Goal: Task Accomplishment & Management: Complete application form

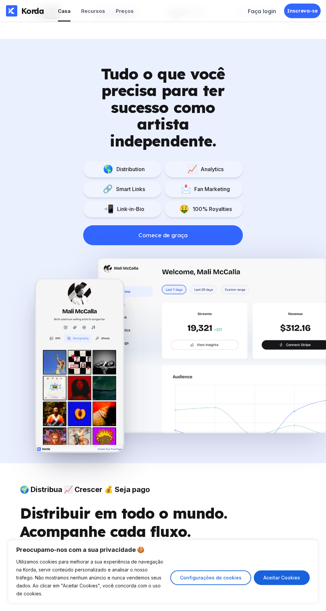
scroll to position [410, 0]
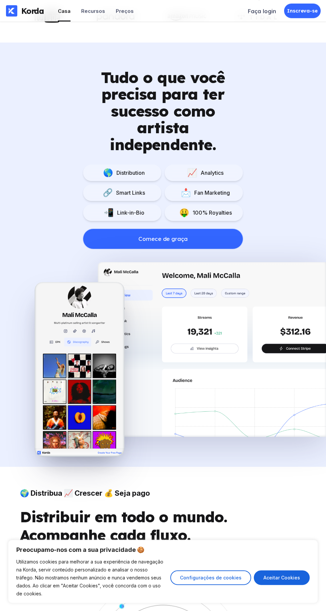
click at [204, 238] on button "Comece de graça" at bounding box center [162, 239] width 159 height 20
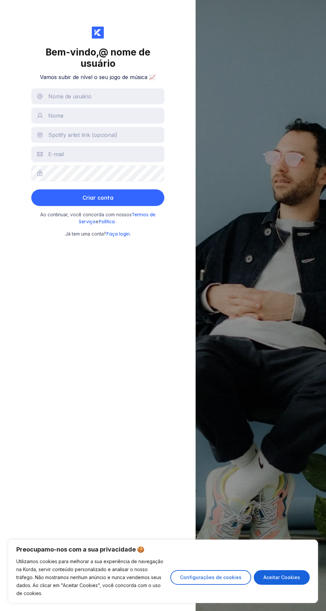
click at [283, 234] on div "[PERSON_NAME] (em inglês) Membro da Korda desde 2024" at bounding box center [260, 305] width 130 height 611
click at [309, 585] on button "Aceitar Cookies" at bounding box center [281, 577] width 56 height 15
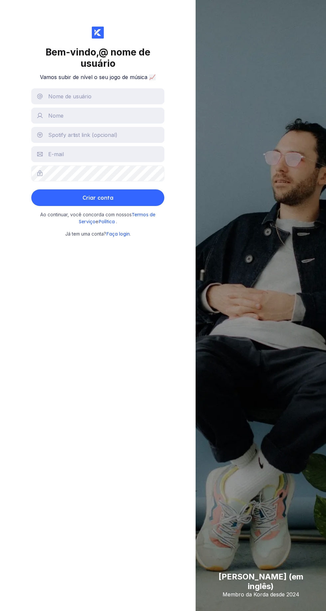
checkbox input "true"
click at [109, 99] on input "text" at bounding box center [97, 96] width 133 height 16
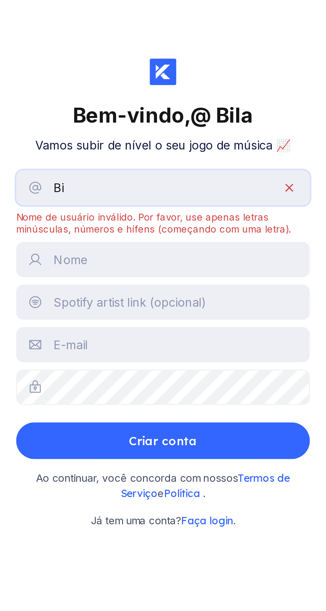
type input "B"
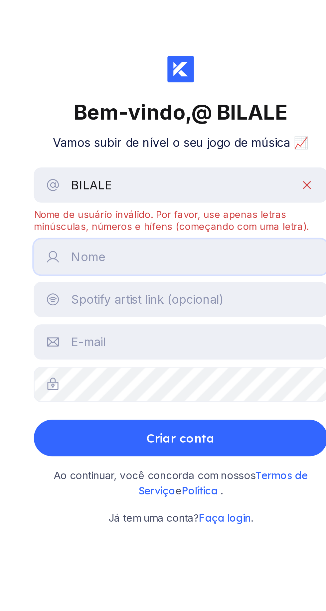
click at [128, 118] on input "text" at bounding box center [97, 118] width 133 height 16
click at [81, 85] on input "BILALE" at bounding box center [97, 85] width 133 height 16
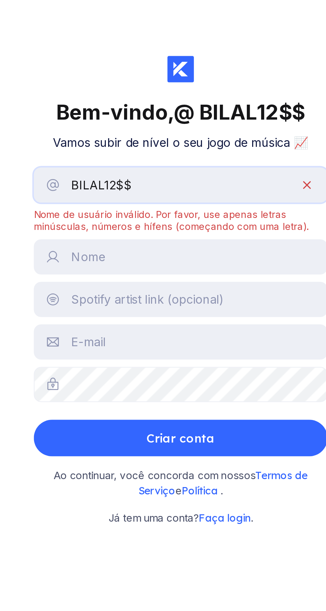
type input "BILAL12$$"
click at [139, 120] on input "text" at bounding box center [97, 118] width 133 height 16
type input "Bilale Bacar"
click at [128, 139] on input "text" at bounding box center [97, 137] width 133 height 16
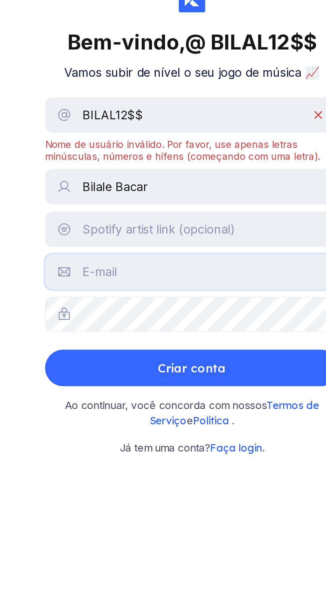
click at [121, 157] on input "text" at bounding box center [97, 156] width 133 height 16
type input "Bil"
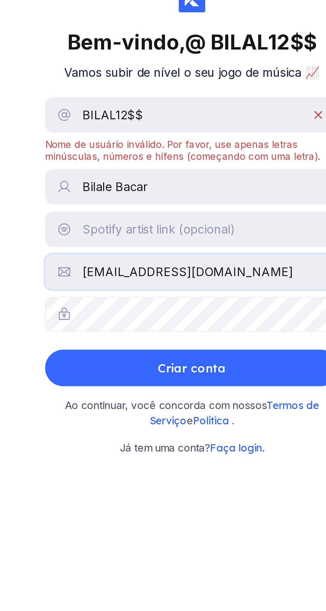
type input "[EMAIL_ADDRESS][DOMAIN_NAME]"
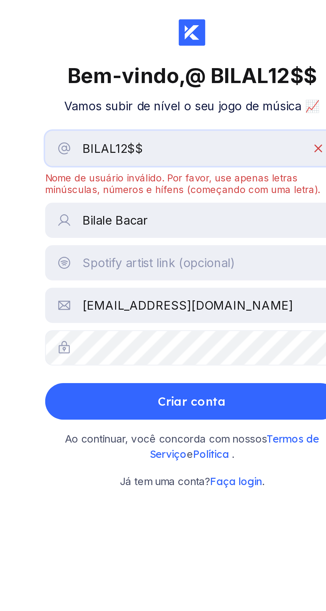
click at [90, 84] on input "BILAL12$$" at bounding box center [97, 85] width 133 height 16
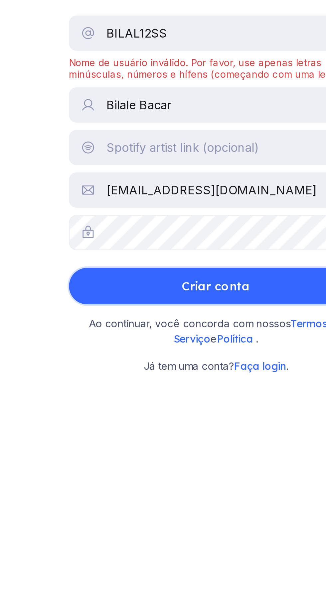
click at [128, 202] on button "Criar conta" at bounding box center [97, 199] width 133 height 17
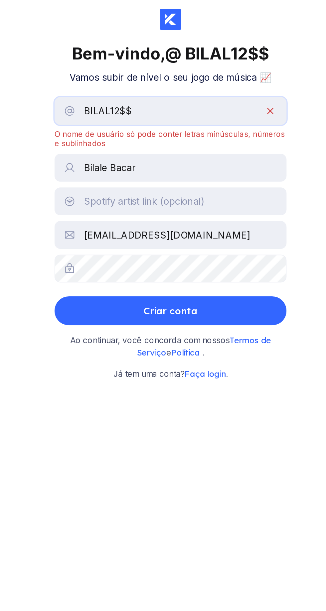
click at [91, 77] on input "BILAL12$$" at bounding box center [97, 85] width 133 height 16
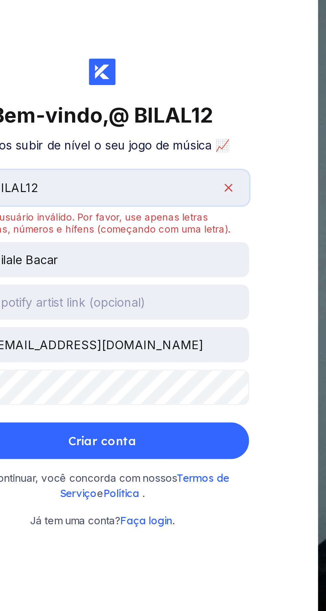
click at [91, 83] on input "BILAL12" at bounding box center [97, 85] width 133 height 16
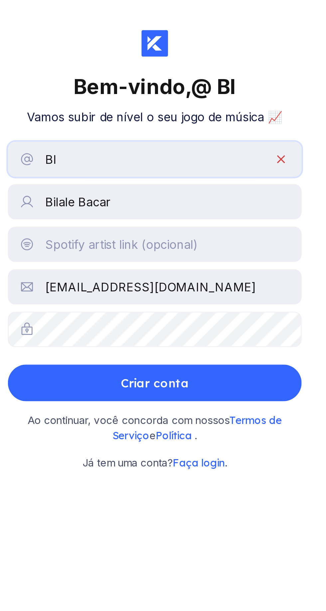
type input "B"
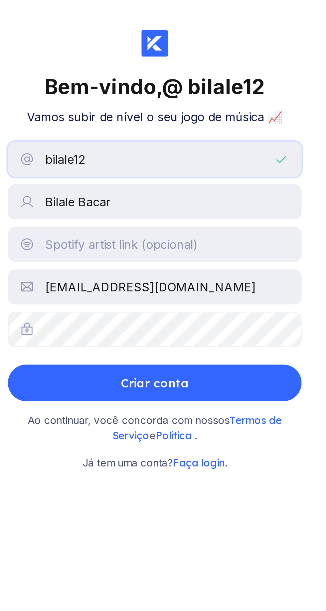
type input "bilale12"
click at [148, 184] on button "Criar conta" at bounding box center [97, 186] width 133 height 17
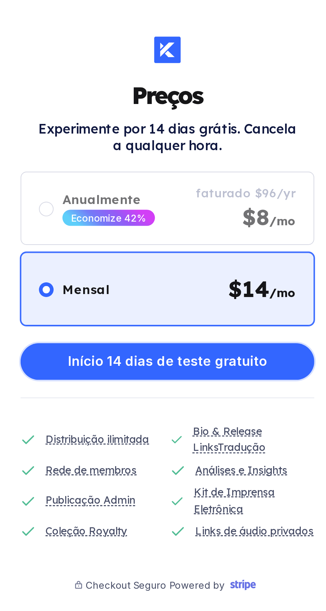
click at [128, 162] on div "Início 14 dias de teste gratuito" at bounding box center [98, 163] width 90 height 13
